Goal: Find specific page/section: Locate a particular part of the current website

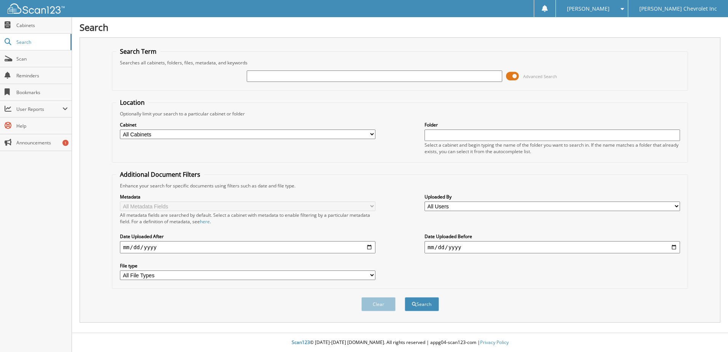
paste input "Falkenborg, Wesley"
type input "Falkenborg, Wesley"
click at [405, 297] on button "Search" at bounding box center [422, 304] width 34 height 14
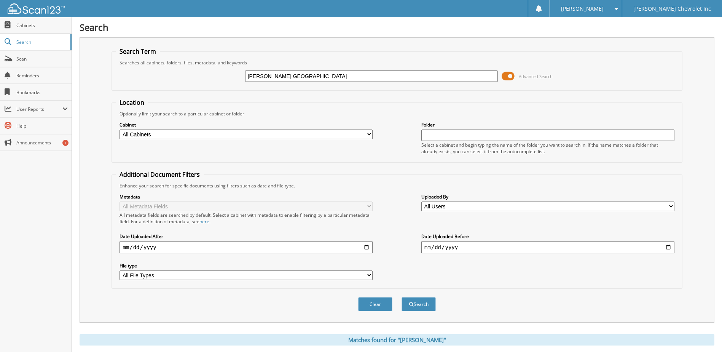
drag, startPoint x: 276, startPoint y: 78, endPoint x: 319, endPoint y: 78, distance: 43.0
click at [319, 78] on input "[PERSON_NAME][GEOGRAPHIC_DATA]" at bounding box center [371, 75] width 253 height 11
type input "Falkenborg"
click at [402, 297] on button "Search" at bounding box center [419, 304] width 34 height 14
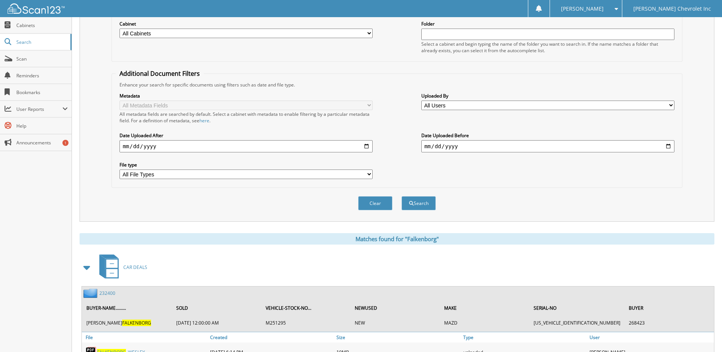
scroll to position [249, 0]
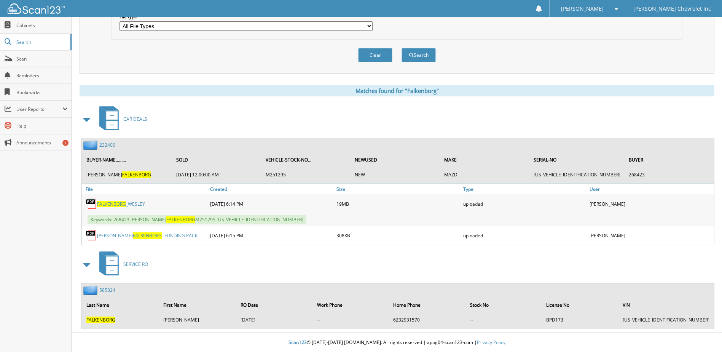
click at [135, 205] on link "FALKENBORG _WESLEY" at bounding box center [121, 204] width 48 height 6
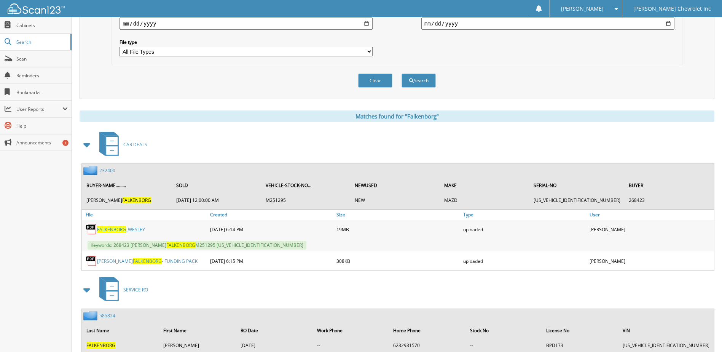
scroll to position [211, 0]
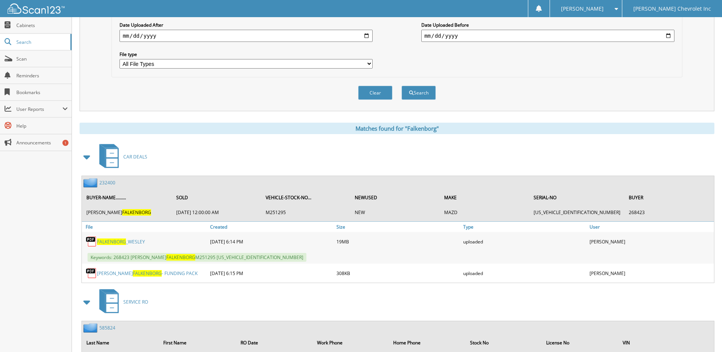
click at [161, 274] on link "WES FALKENBORG - FUNDING PACK" at bounding box center [147, 273] width 101 height 6
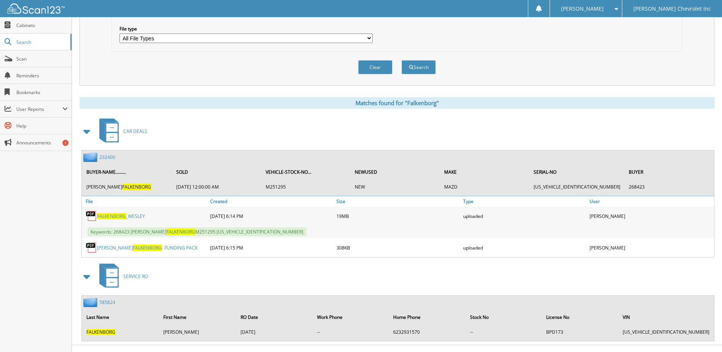
scroll to position [249, 0]
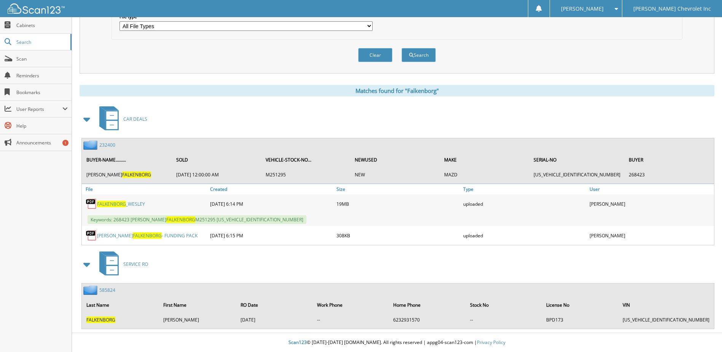
click at [149, 236] on link "WES FALKENBORG - FUNDING PACK" at bounding box center [147, 235] width 101 height 6
click at [140, 205] on link "FALKENBORG _WESLEY" at bounding box center [121, 204] width 48 height 6
click at [117, 206] on span "FALKENBORG" at bounding box center [111, 204] width 29 height 6
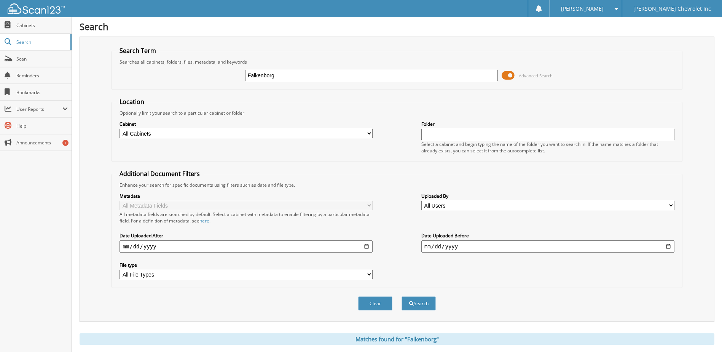
scroll to position [0, 0]
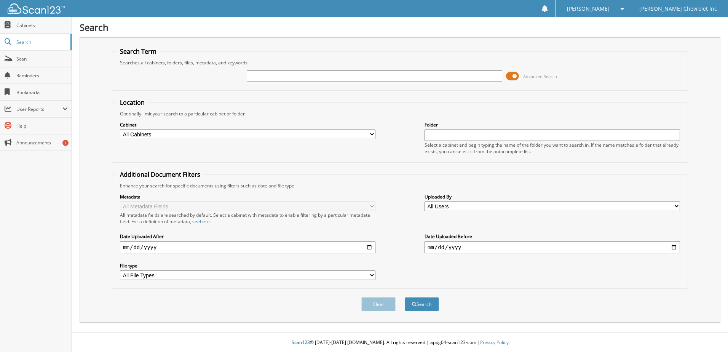
click at [253, 73] on input "text" at bounding box center [374, 75] width 255 height 11
type input "[PERSON_NAME]"
click at [405, 297] on button "Search" at bounding box center [422, 304] width 34 height 14
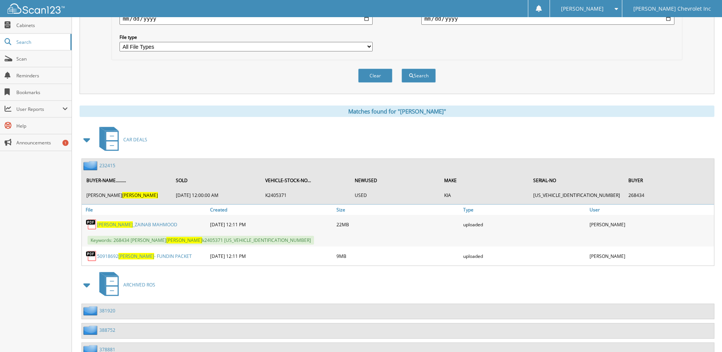
scroll to position [258, 0]
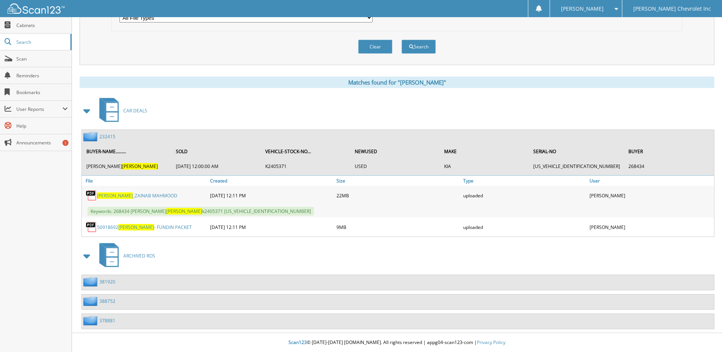
click at [118, 229] on link "50918692 [PERSON_NAME] PACKET" at bounding box center [144, 227] width 95 height 6
